Goal: Information Seeking & Learning: Learn about a topic

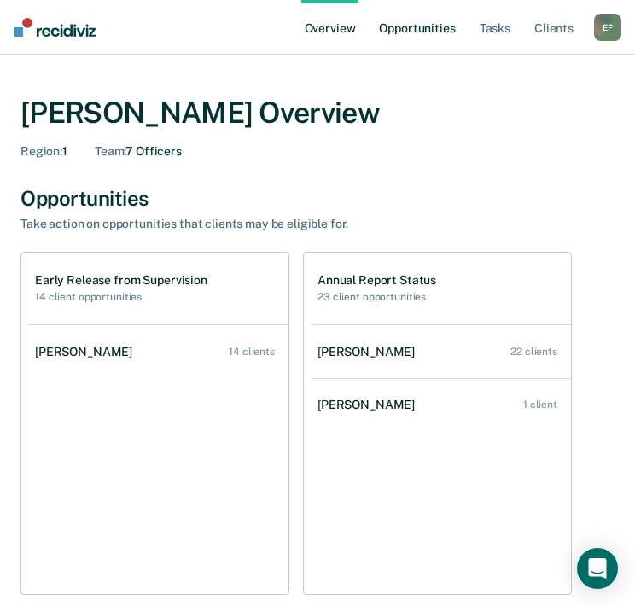
click at [429, 25] on link "Opportunities" at bounding box center [417, 27] width 83 height 55
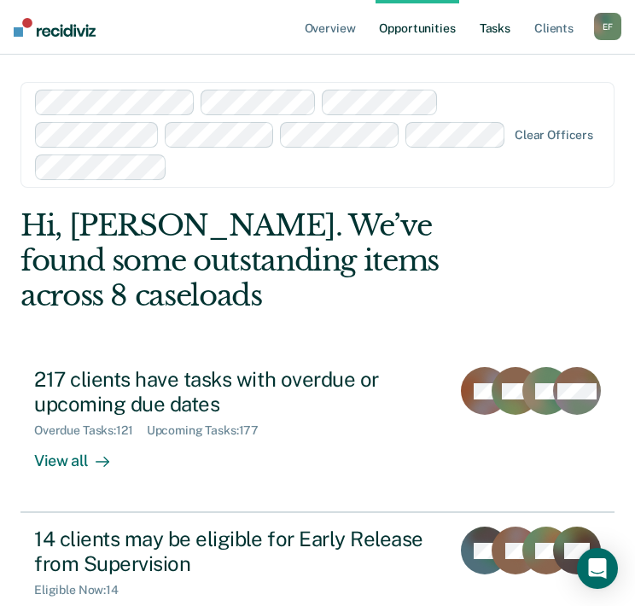
click at [485, 19] on link "Tasks" at bounding box center [495, 27] width 38 height 55
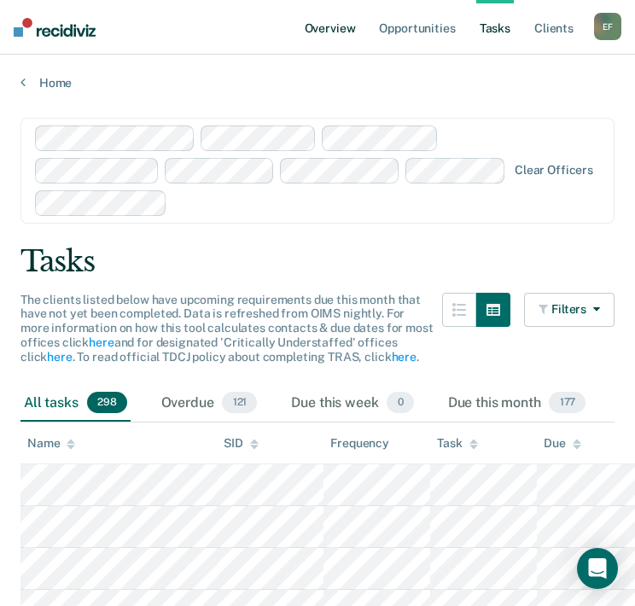
click at [354, 27] on link "Overview" at bounding box center [330, 27] width 58 height 55
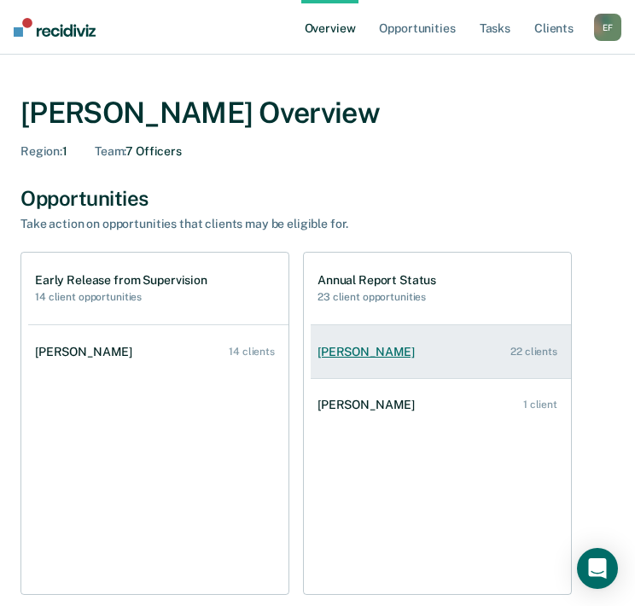
click at [405, 346] on div "[PERSON_NAME]" at bounding box center [370, 352] width 104 height 15
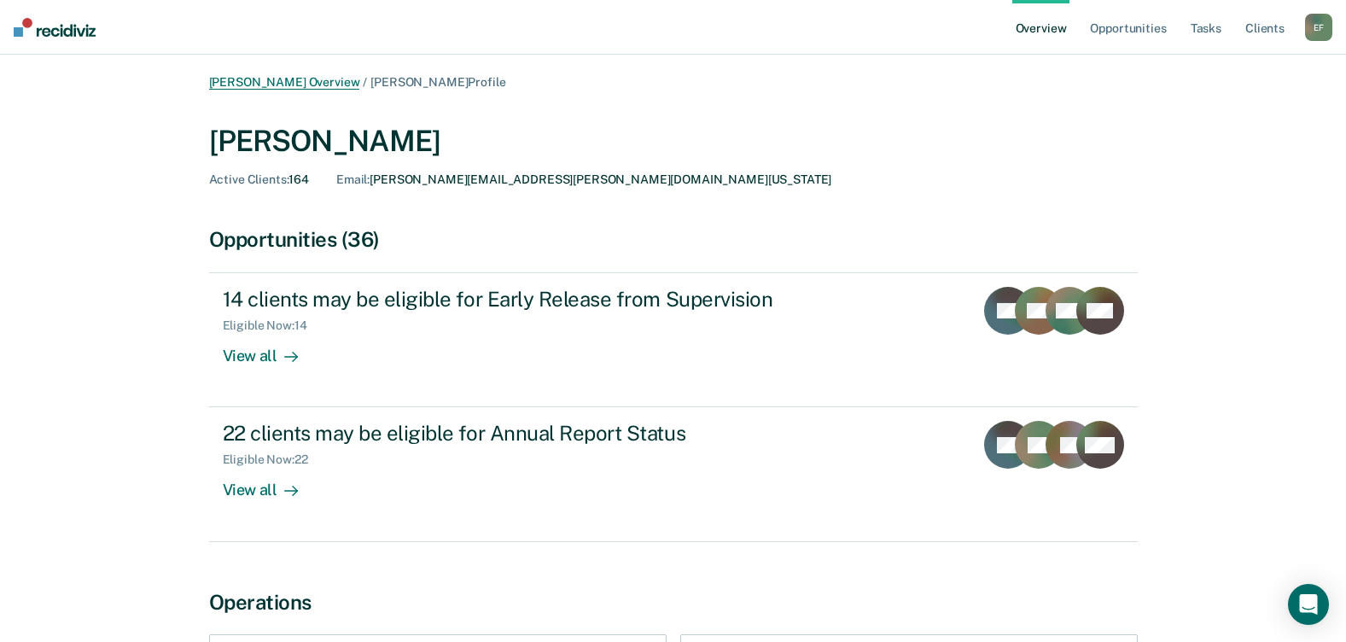
click at [277, 79] on link "[PERSON_NAME] Overview" at bounding box center [284, 82] width 151 height 15
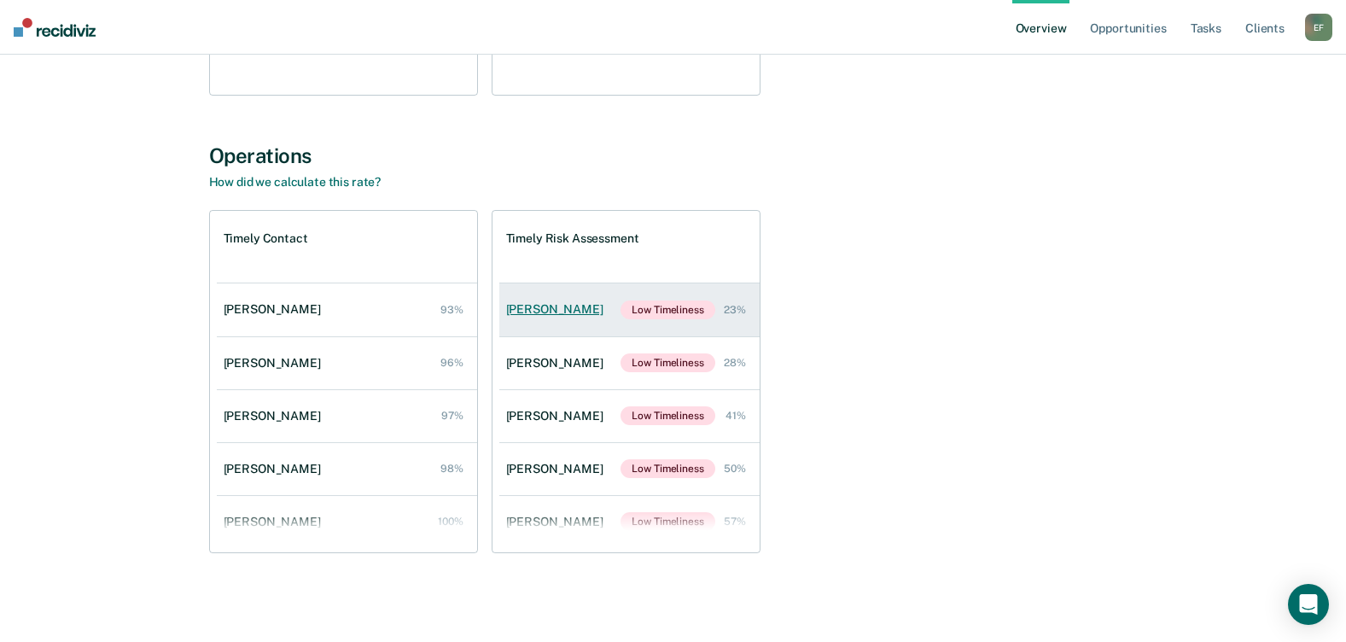
scroll to position [73, 0]
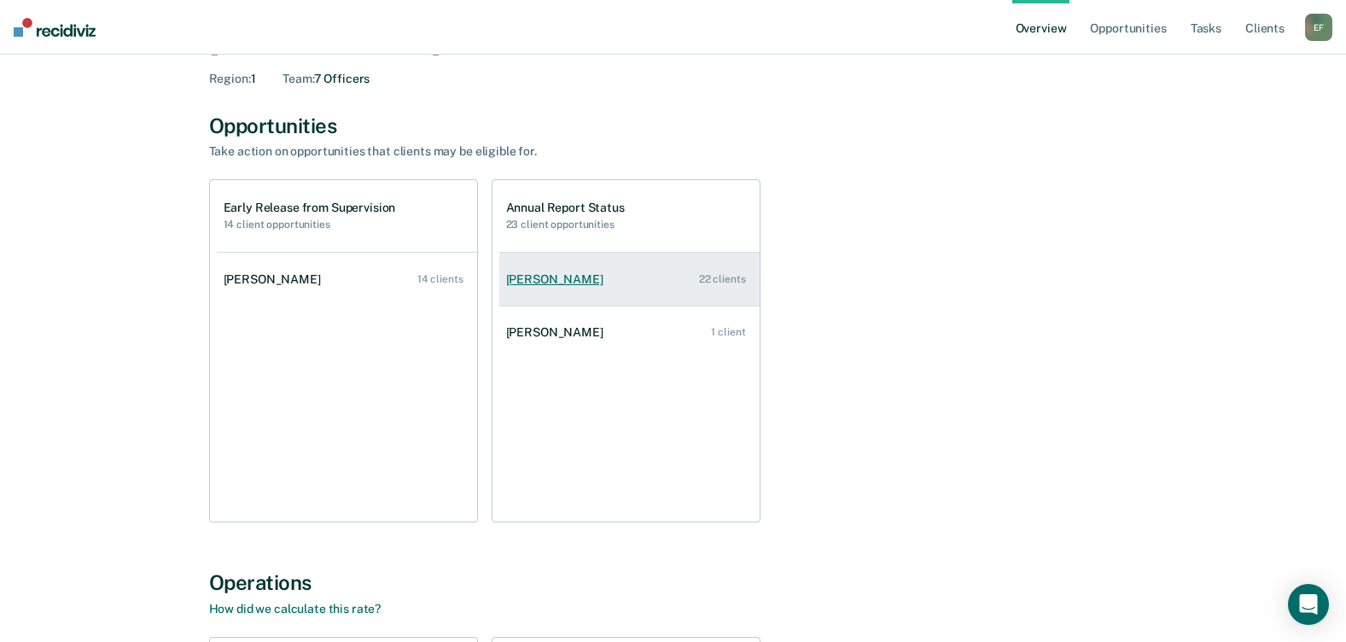
click at [534, 283] on div "[PERSON_NAME]" at bounding box center [558, 279] width 104 height 15
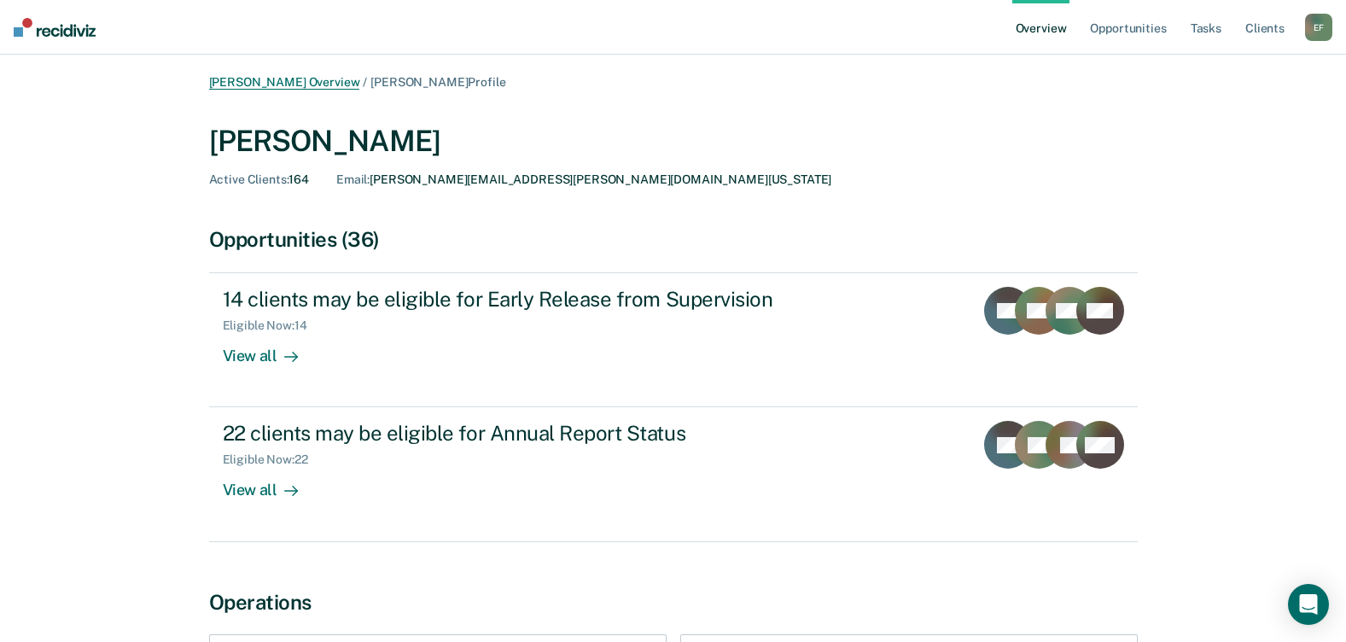
click at [275, 88] on link "[PERSON_NAME] Overview" at bounding box center [284, 82] width 151 height 15
